Goal: Task Accomplishment & Management: Use online tool/utility

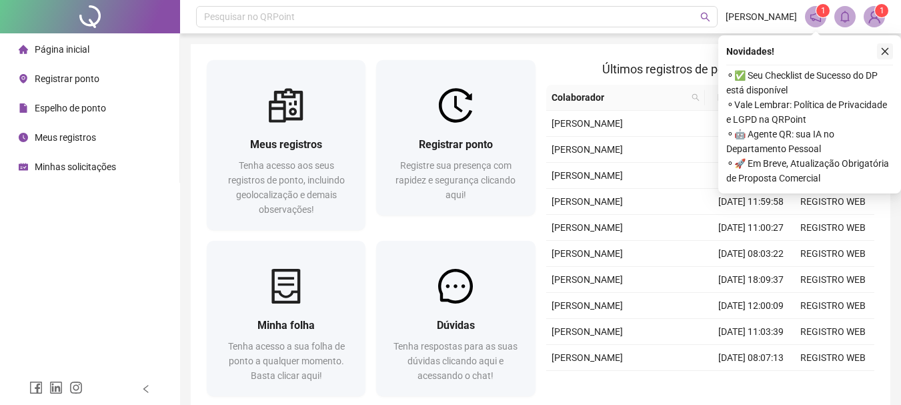
click at [881, 47] on icon "close" at bounding box center [885, 51] width 9 height 9
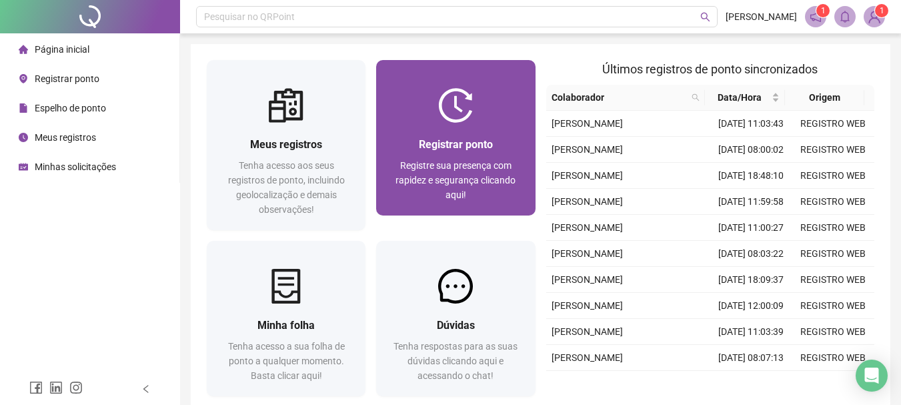
click at [492, 116] on div at bounding box center [455, 105] width 159 height 35
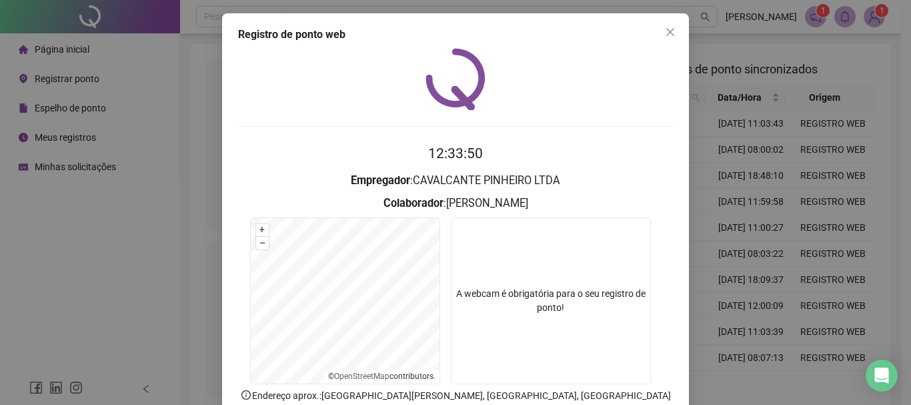
scroll to position [87, 0]
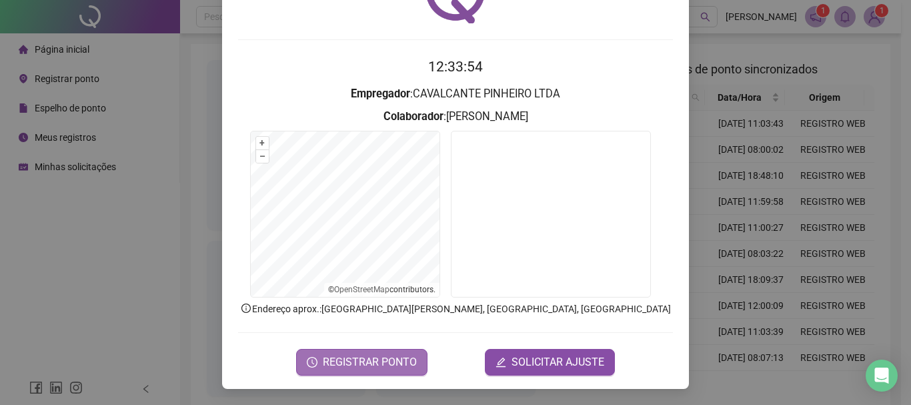
click at [358, 350] on button "REGISTRAR PONTO" at bounding box center [361, 362] width 131 height 27
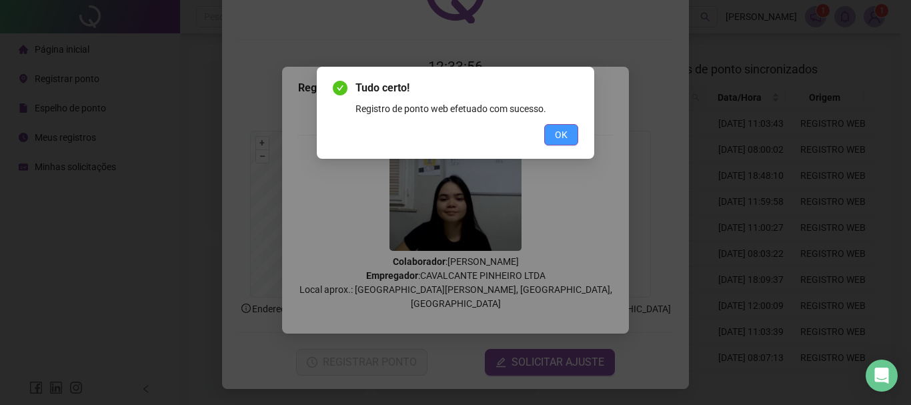
click at [558, 141] on span "OK" at bounding box center [561, 134] width 13 height 15
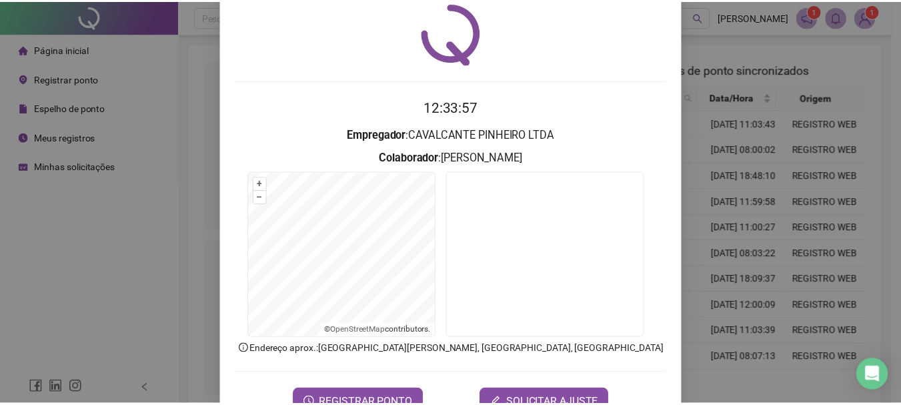
scroll to position [0, 0]
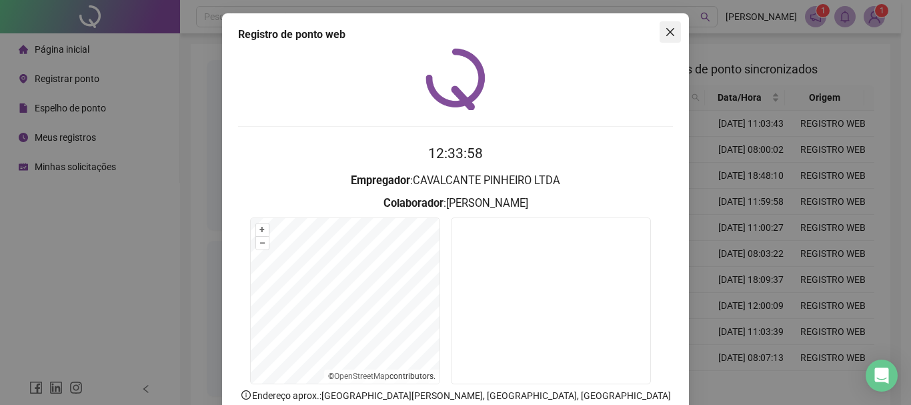
click at [665, 29] on icon "close" at bounding box center [670, 32] width 11 height 11
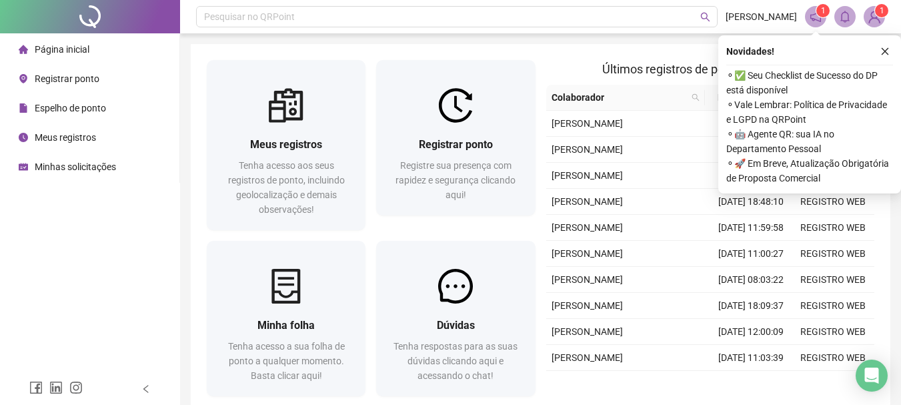
click at [885, 53] on icon "close" at bounding box center [885, 51] width 9 height 9
click at [889, 52] on icon "close" at bounding box center [885, 51] width 9 height 9
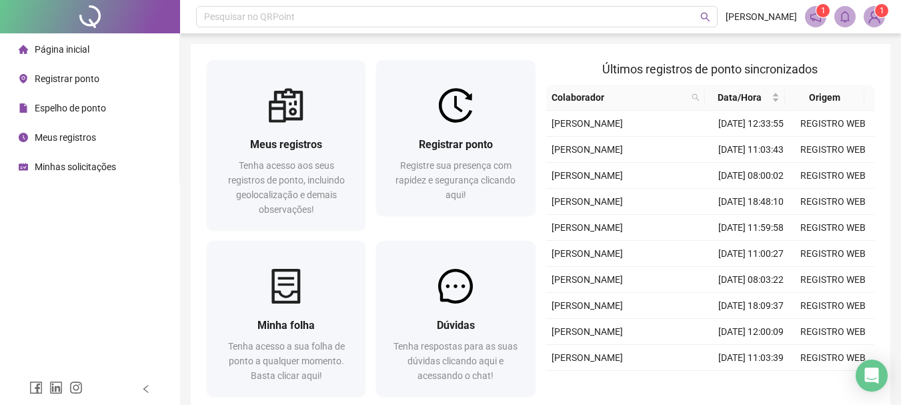
click at [885, 22] on header "Pesquisar no QRPoint ANA SALES 1 1" at bounding box center [540, 16] width 721 height 33
click at [877, 15] on sup "1" at bounding box center [881, 10] width 13 height 13
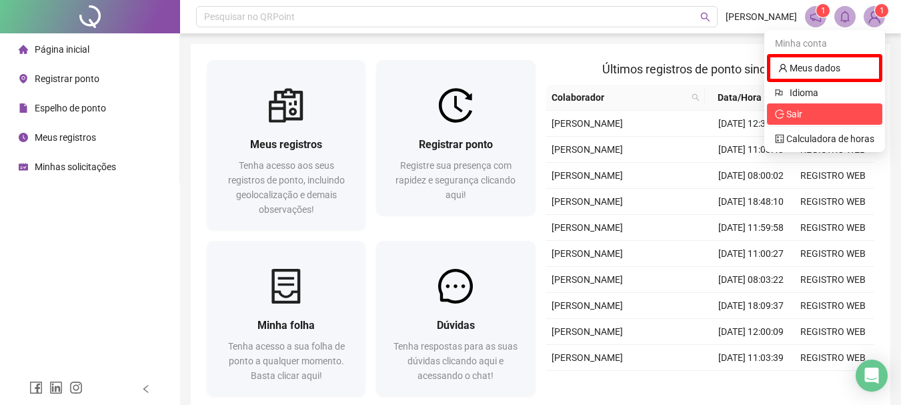
click at [821, 118] on span "Sair" at bounding box center [824, 114] width 99 height 15
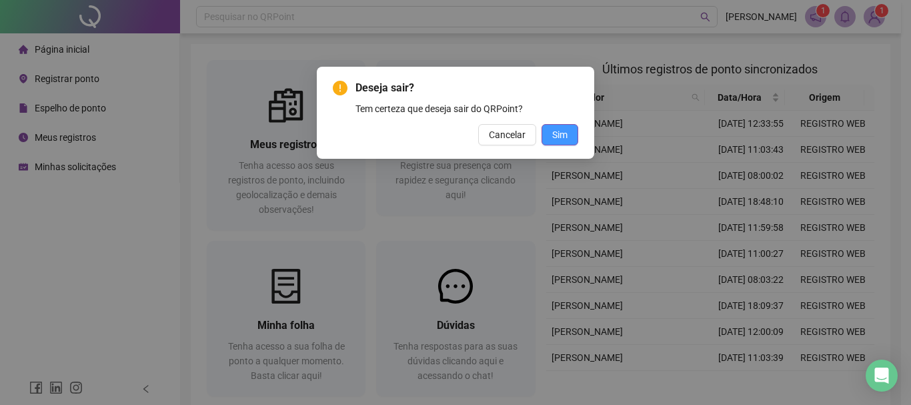
click at [575, 129] on button "Sim" at bounding box center [560, 134] width 37 height 21
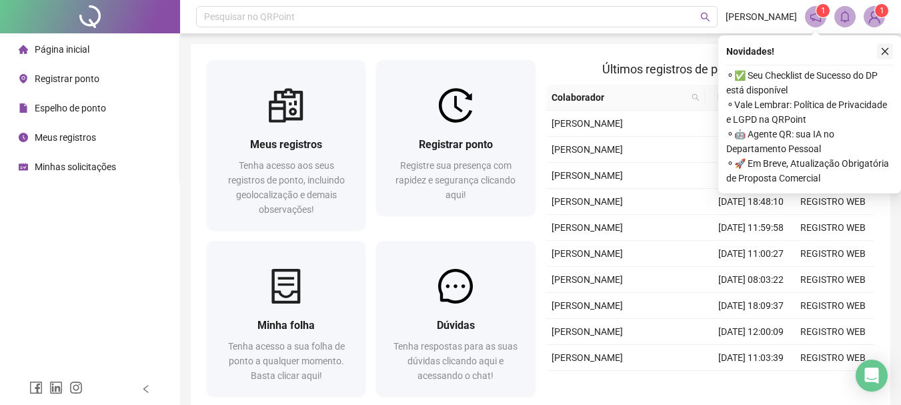
click at [885, 51] on icon "close" at bounding box center [885, 51] width 9 height 9
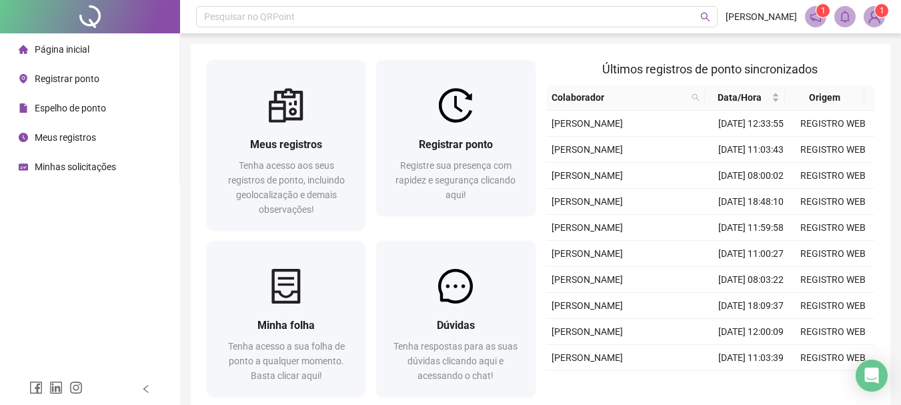
click at [877, 15] on sup "1" at bounding box center [881, 10] width 13 height 13
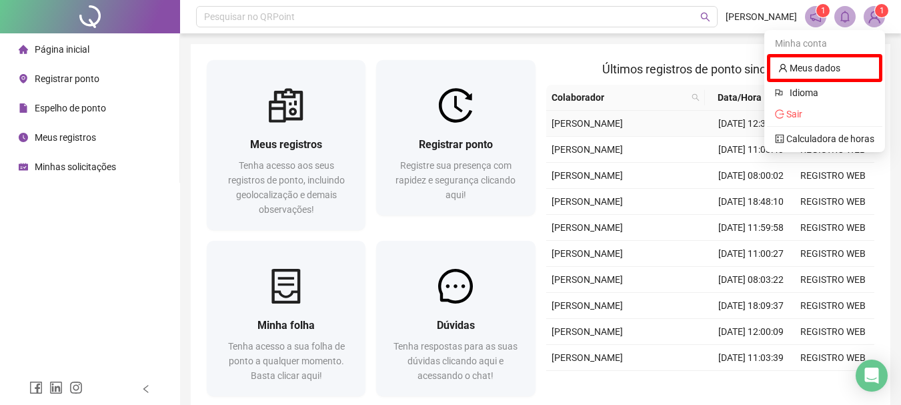
click at [784, 116] on icon "logout" at bounding box center [779, 113] width 9 height 9
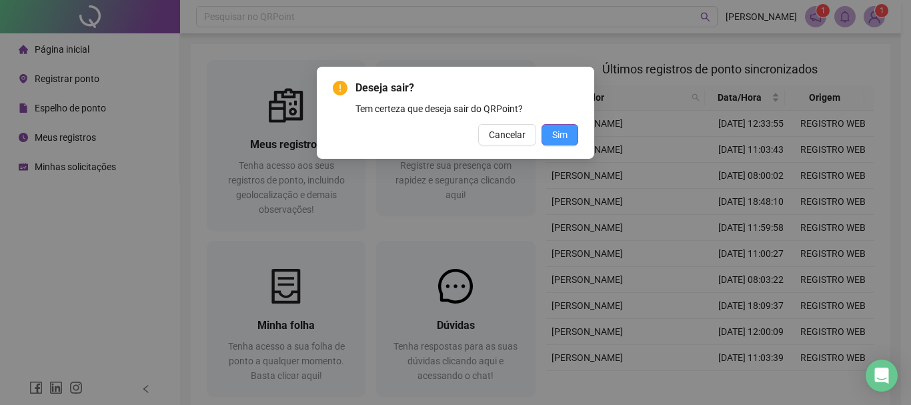
click at [564, 129] on span "Sim" at bounding box center [560, 134] width 15 height 15
